Goal: Transaction & Acquisition: Purchase product/service

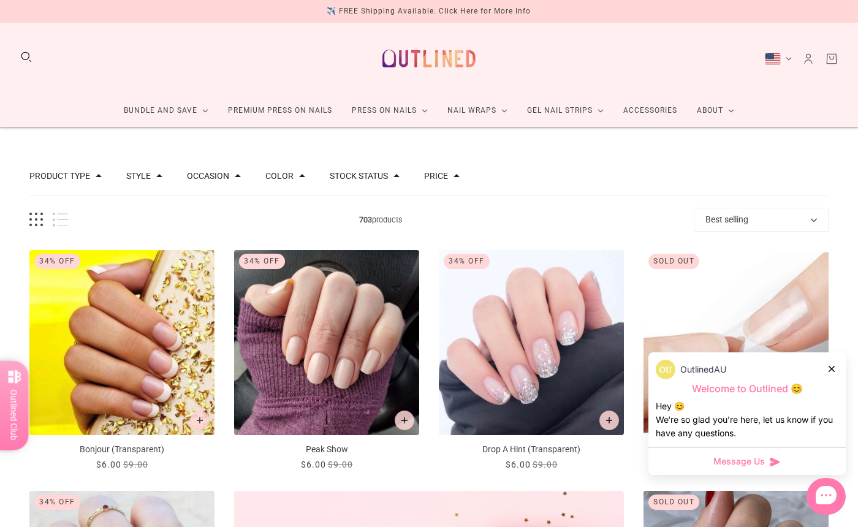
click at [831, 367] on icon at bounding box center [831, 369] width 6 height 6
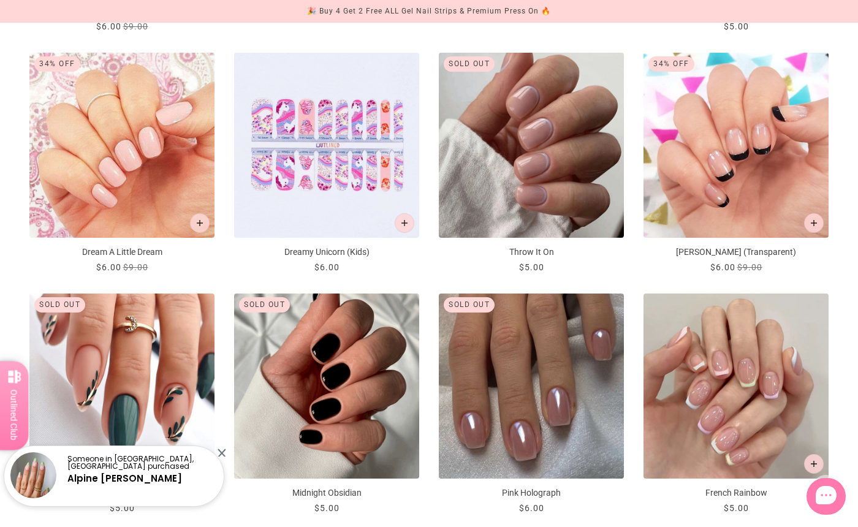
scroll to position [700, 0]
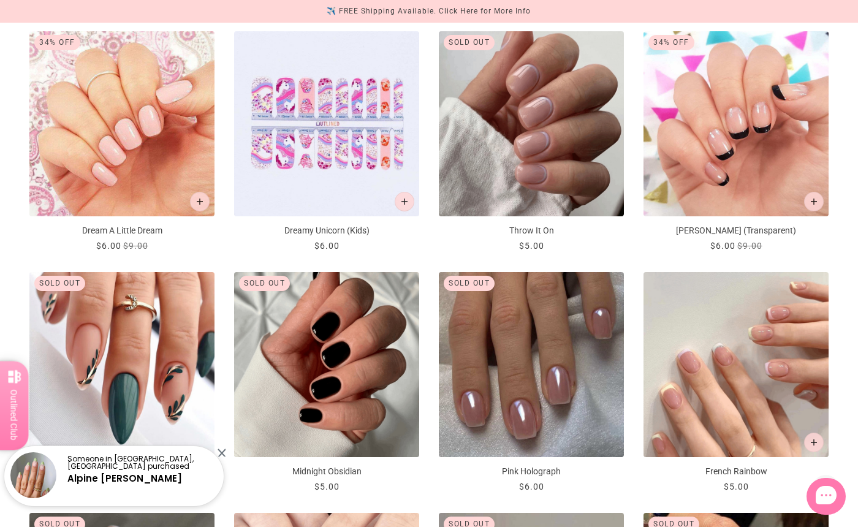
click at [810, 415] on img "French Rainbow" at bounding box center [735, 364] width 185 height 185
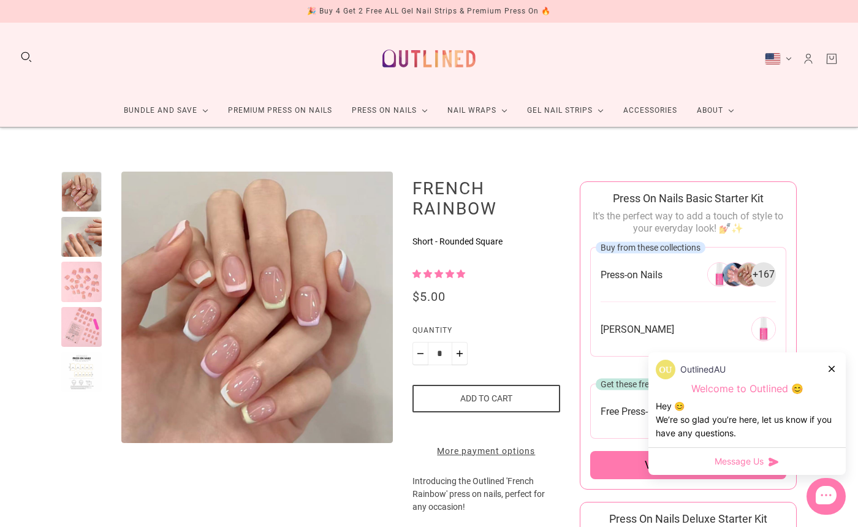
click at [77, 239] on div at bounding box center [81, 237] width 40 height 40
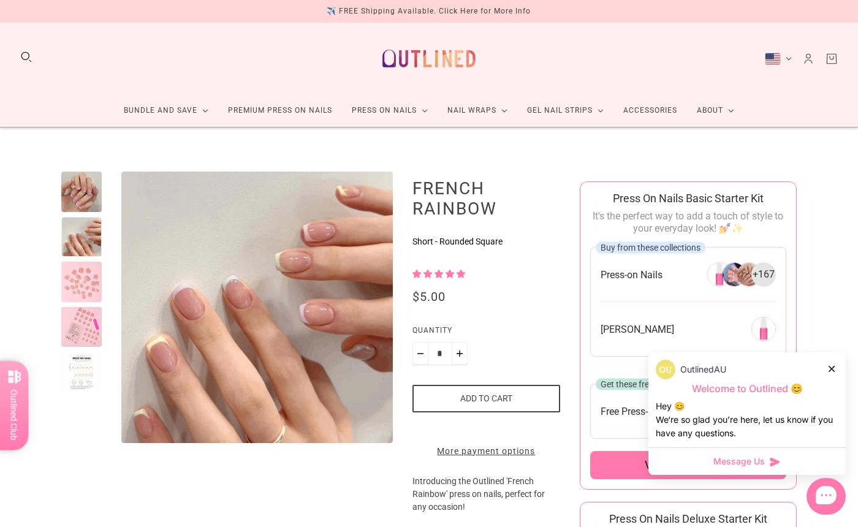
click at [83, 278] on div at bounding box center [81, 282] width 40 height 40
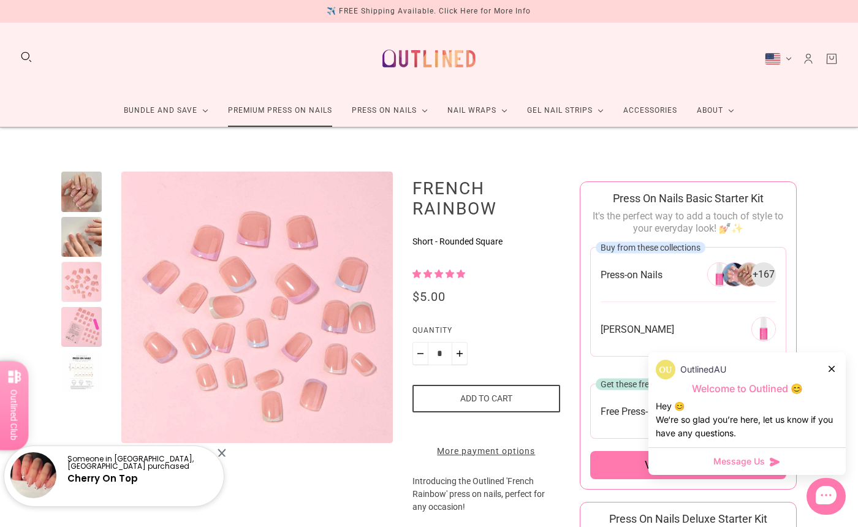
click at [287, 112] on link "Premium Press On Nails" at bounding box center [280, 110] width 124 height 32
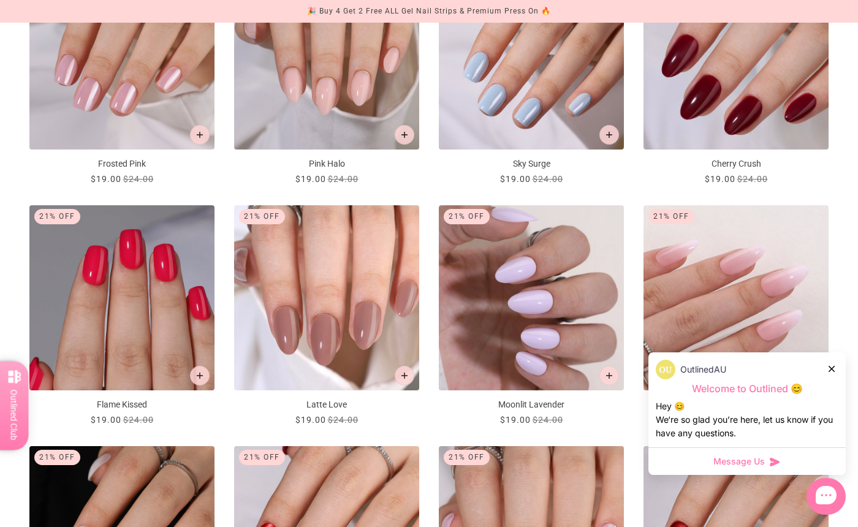
scroll to position [1359, 0]
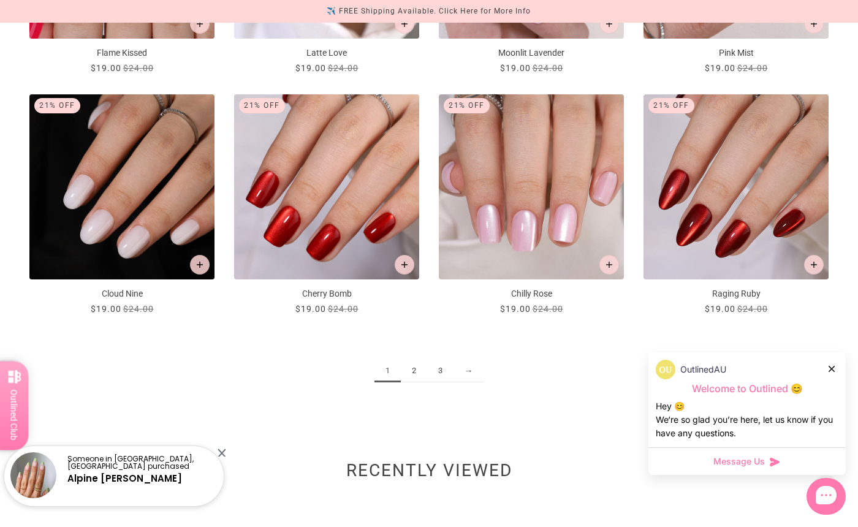
click at [418, 372] on link "2" at bounding box center [414, 371] width 26 height 23
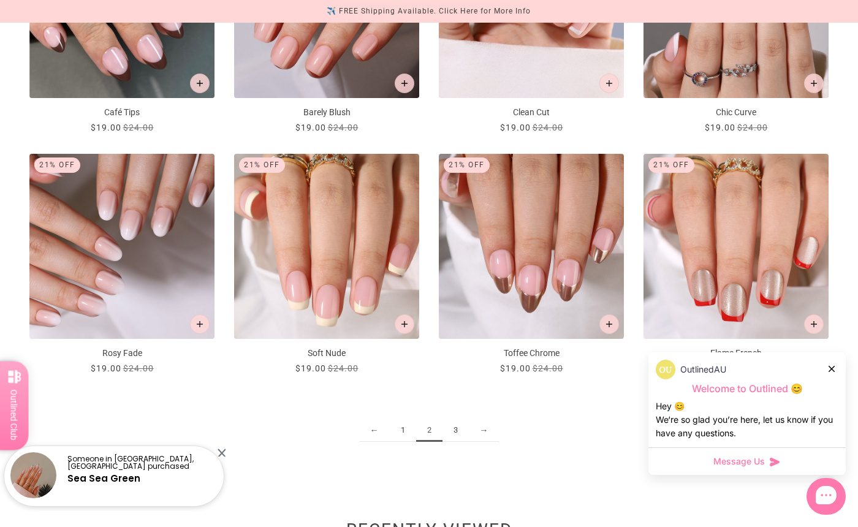
scroll to position [1416, 0]
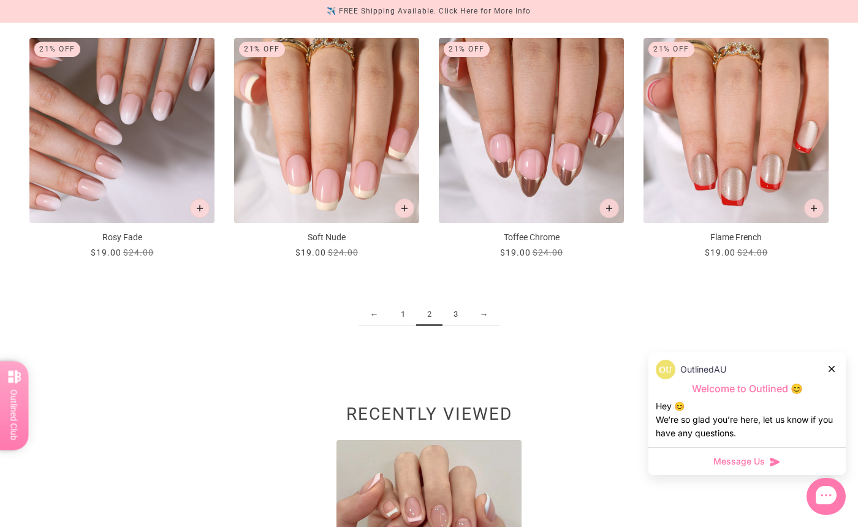
click at [458, 317] on link "3" at bounding box center [455, 314] width 26 height 23
